Goal: Communication & Community: Answer question/provide support

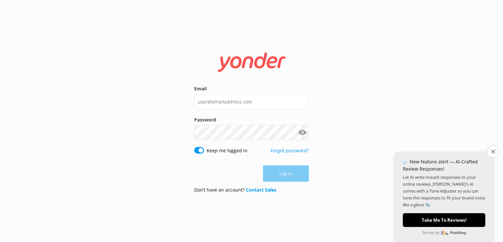
drag, startPoint x: 256, startPoint y: 102, endPoint x: 168, endPoint y: 100, distance: 87.2
click at [194, 100] on input "Email" at bounding box center [251, 101] width 115 height 15
type input "[EMAIL_ADDRESS][DOMAIN_NAME]"
click at [225, 140] on div "Password Show password" at bounding box center [251, 131] width 115 height 31
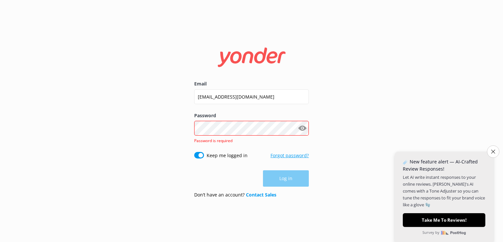
click at [285, 157] on link "Forgot password?" at bounding box center [290, 155] width 38 height 6
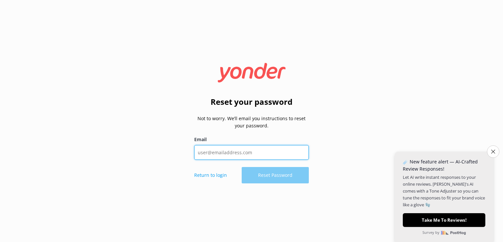
click at [254, 151] on input "Email" at bounding box center [251, 152] width 115 height 15
drag, startPoint x: 254, startPoint y: 153, endPoint x: 189, endPoint y: 157, distance: 65.3
click at [194, 157] on input "Email" at bounding box center [251, 152] width 115 height 15
type input "[EMAIL_ADDRESS][DOMAIN_NAME]"
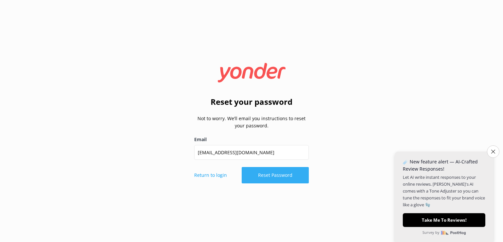
click at [274, 178] on button "Reset Password" at bounding box center [275, 175] width 67 height 16
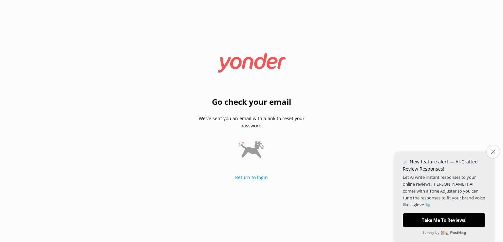
click at [494, 151] on icon "Close survey" at bounding box center [493, 151] width 4 height 4
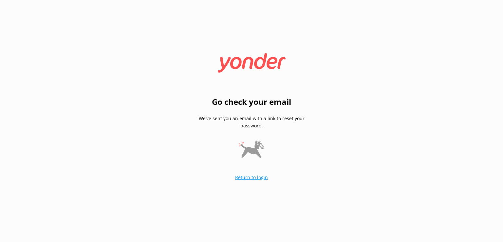
click at [250, 179] on link "Return to login" at bounding box center [251, 177] width 33 height 6
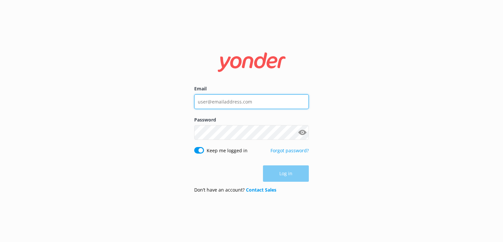
click at [230, 101] on input "Email" at bounding box center [251, 101] width 115 height 15
type input "[EMAIL_ADDRESS][DOMAIN_NAME]"
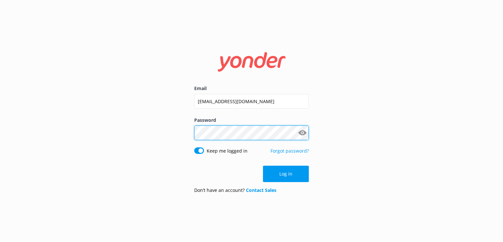
click button "Log in" at bounding box center [286, 174] width 46 height 16
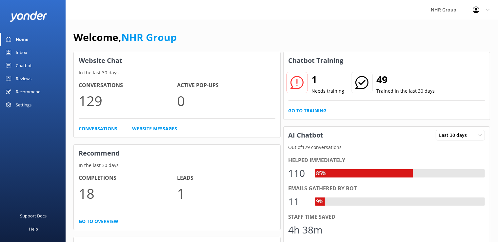
click at [26, 64] on div "Chatbot" at bounding box center [24, 65] width 16 height 13
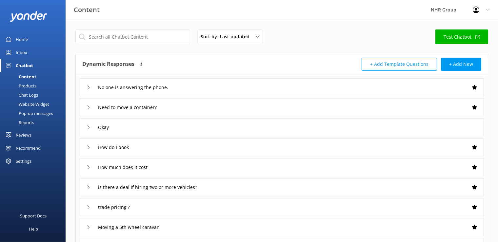
click at [30, 92] on div "Chat Logs" at bounding box center [21, 94] width 34 height 9
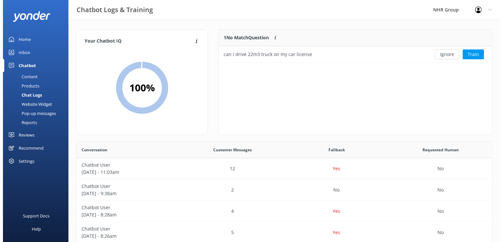
scroll to position [224, 410]
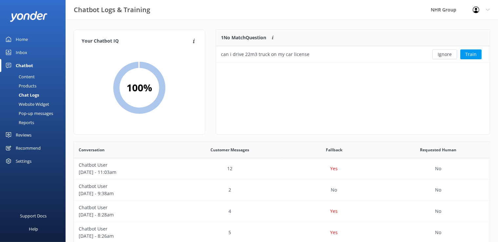
click at [35, 113] on div "Pop-up messages" at bounding box center [28, 113] width 49 height 9
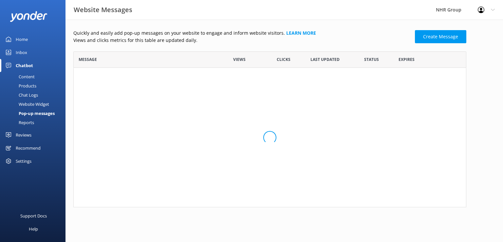
scroll to position [150, 388]
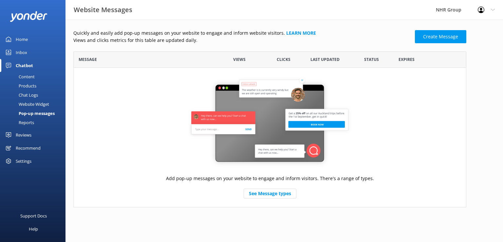
click at [25, 66] on div "Chatbot" at bounding box center [24, 65] width 17 height 13
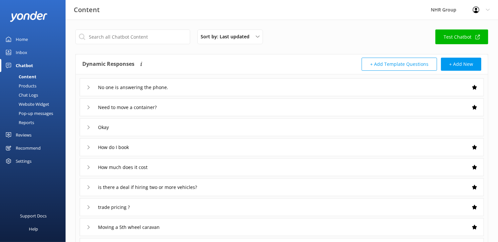
click at [20, 160] on div "Settings" at bounding box center [24, 161] width 16 height 13
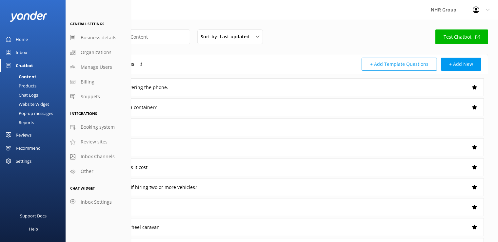
click at [20, 160] on div "Settings" at bounding box center [24, 161] width 16 height 13
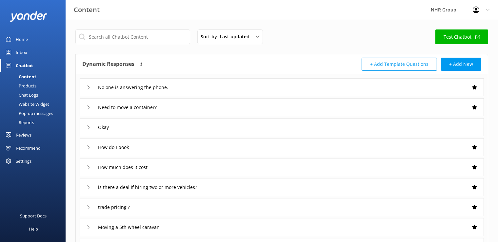
click at [23, 51] on div "Inbox" at bounding box center [21, 52] width 11 height 13
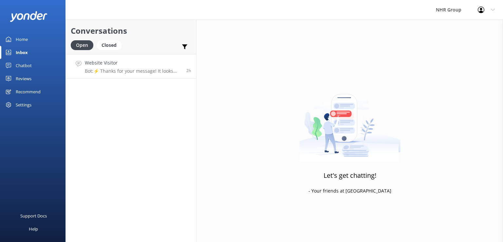
click at [124, 71] on p "Bot: ⚡ Thanks for your message! It looks like this one might be best handled by…" at bounding box center [133, 71] width 97 height 6
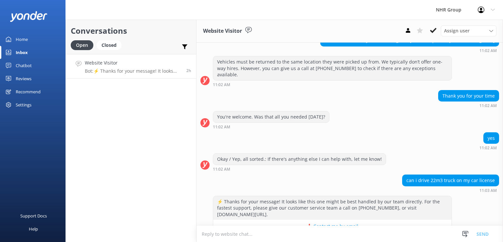
scroll to position [186, 0]
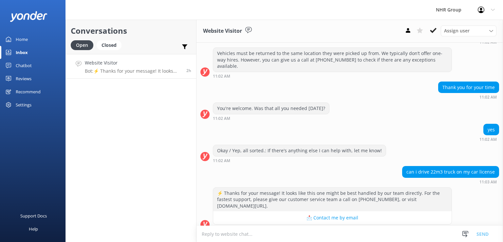
click at [231, 233] on textarea at bounding box center [350, 234] width 307 height 16
type textarea "No that one is a class 2 truck"
click at [485, 233] on button "Send" at bounding box center [483, 234] width 25 height 16
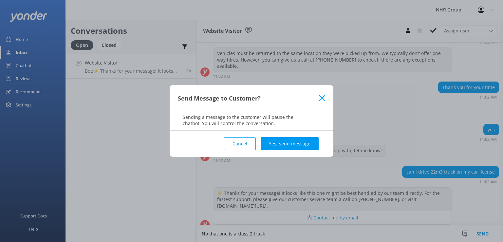
click at [324, 96] on use at bounding box center [322, 98] width 6 height 6
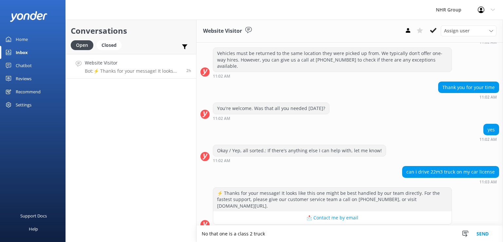
drag, startPoint x: 260, startPoint y: 237, endPoint x: 172, endPoint y: 238, distance: 87.2
click at [197, 238] on textarea "No that one is a class 2 truck" at bounding box center [350, 234] width 307 height 16
click at [119, 170] on div "Conversations Open Closed Important Assigned to me Unassigned Website Visitor B…" at bounding box center [131, 131] width 131 height 222
click at [105, 47] on div "Closed" at bounding box center [109, 45] width 25 height 10
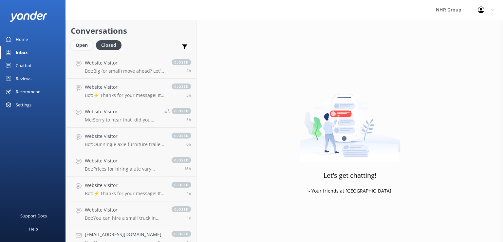
click at [83, 47] on div "Open" at bounding box center [82, 45] width 22 height 10
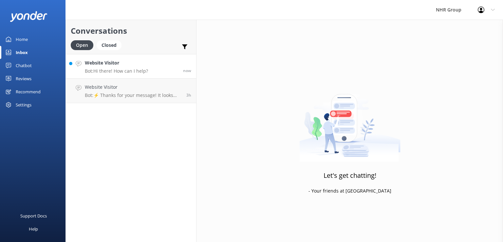
click at [130, 64] on h4 "Website Visitor" at bounding box center [116, 62] width 63 height 7
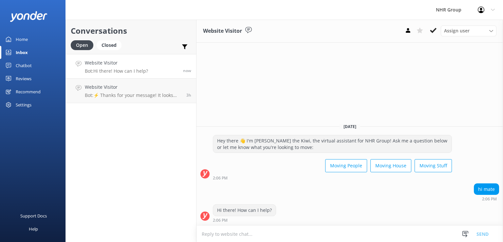
scroll to position [0, 0]
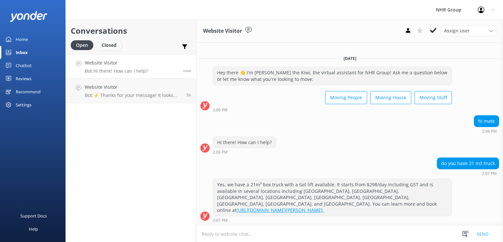
click at [109, 44] on div "Closed" at bounding box center [109, 45] width 25 height 10
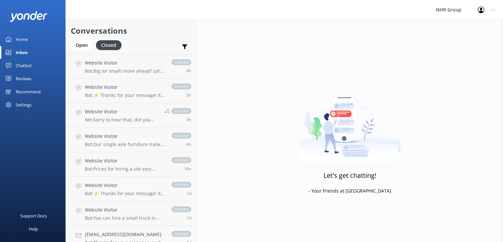
scroll to position [212, 0]
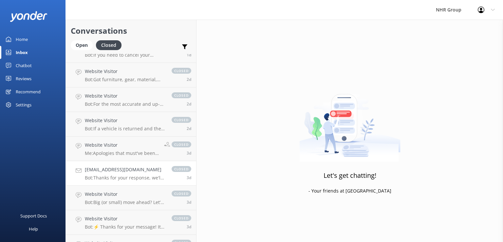
click at [123, 176] on p "Bot: Thanks for your response, we'll get back to you as soon as we can during o…" at bounding box center [125, 178] width 80 height 6
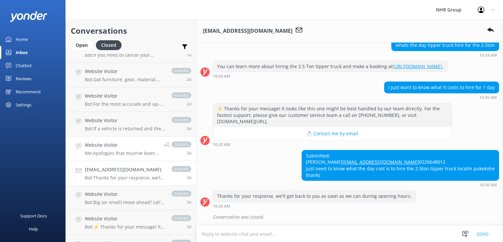
scroll to position [297, 0]
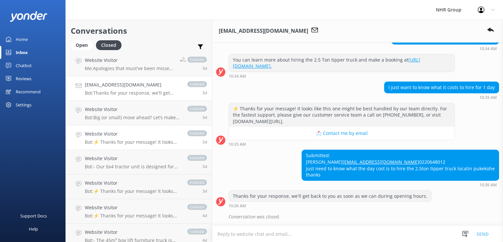
click at [111, 137] on h4 "Website Visitor" at bounding box center [133, 133] width 96 height 7
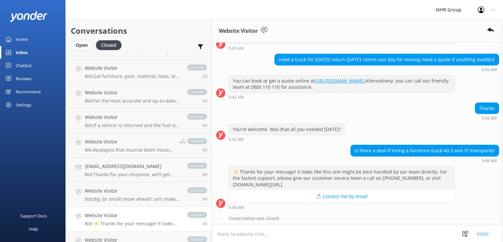
scroll to position [170, 0]
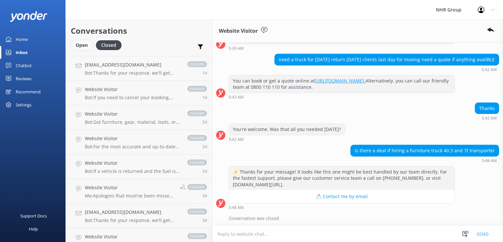
click at [84, 44] on div "Open" at bounding box center [82, 45] width 22 height 10
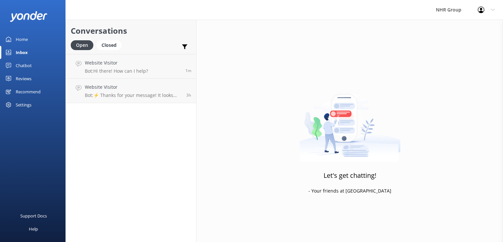
scroll to position [0, 0]
click at [134, 67] on div "Website Visitor Bot: Yes, we have a 21m³ box truck with a tail lift available. …" at bounding box center [131, 66] width 93 height 14
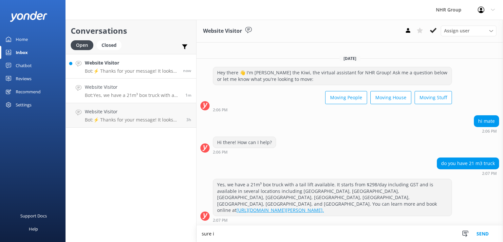
type textarea "sure i"
click at [129, 66] on h4 "Website Visitor" at bounding box center [131, 62] width 93 height 7
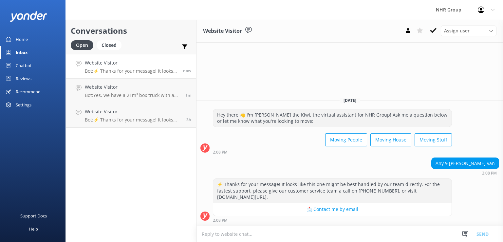
click at [238, 232] on textarea at bounding box center [350, 234] width 307 height 16
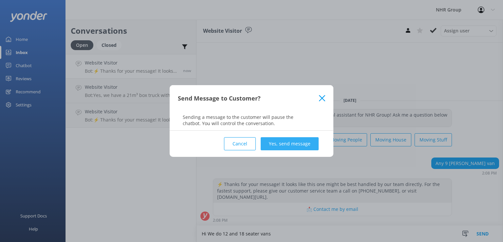
type textarea "Hi We do 12 and 18 seater vans"
click at [297, 147] on button "Yes, send message" at bounding box center [290, 143] width 58 height 13
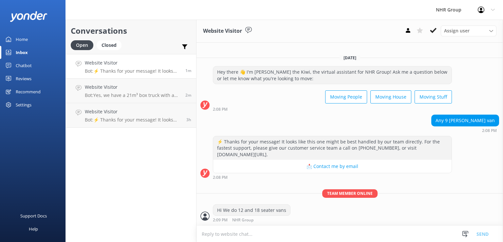
click at [238, 235] on textarea at bounding box center [350, 234] width 307 height 16
type textarea "w"
type textarea "Where are you located?"
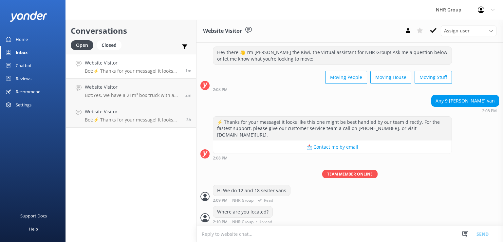
scroll to position [13, 0]
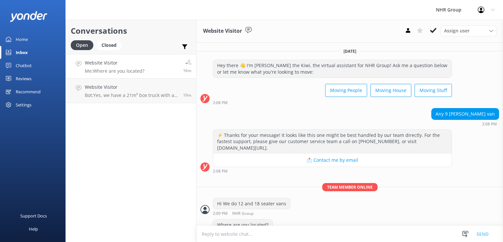
scroll to position [13, 0]
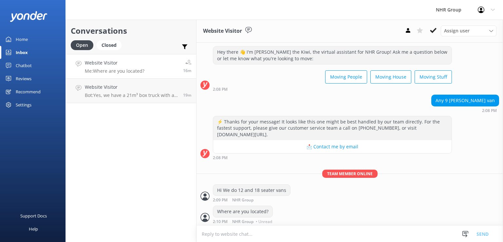
click at [113, 66] on h4 "Website Visitor" at bounding box center [115, 62] width 60 height 7
click at [124, 98] on p "Bot: Yes, we have a 21m³ box truck with a tail lift available. It starts from $…" at bounding box center [131, 95] width 93 height 6
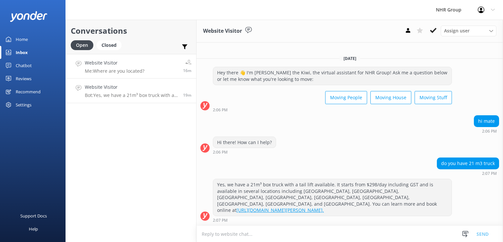
click at [116, 67] on div "Website Visitor Me: Where are you located?" at bounding box center [115, 66] width 60 height 14
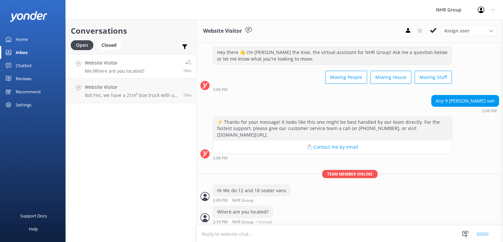
scroll to position [13, 0]
click at [66, 54] on link "Website Visitor Me: Where are you located? 53m" at bounding box center [131, 66] width 130 height 25
